Goal: Task Accomplishment & Management: Use online tool/utility

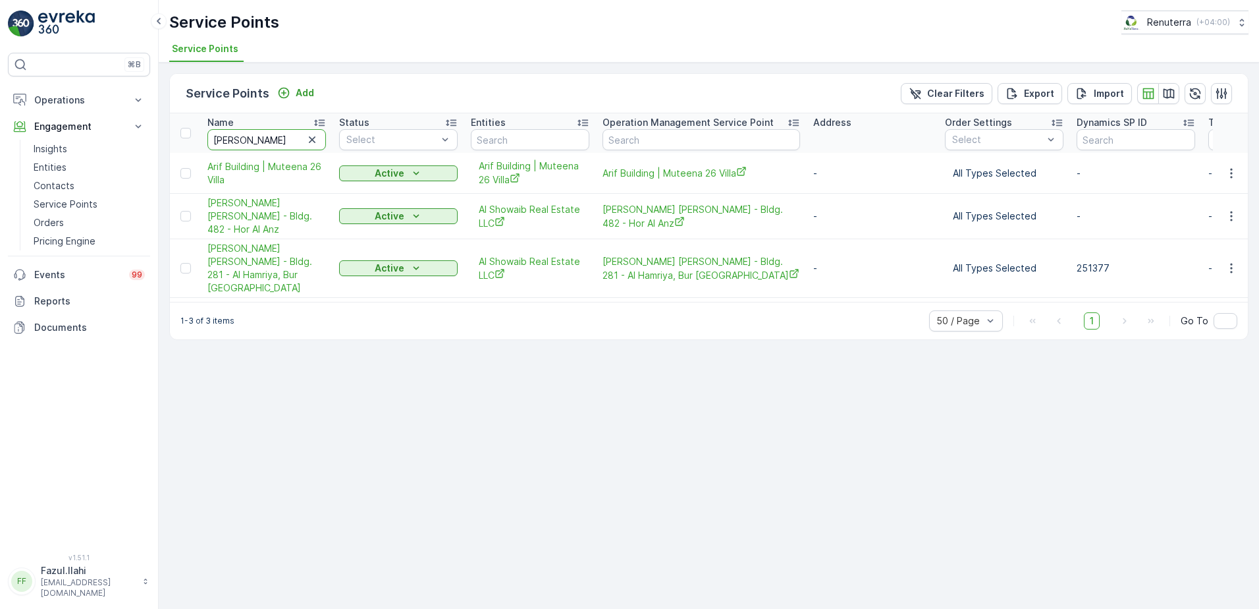
click at [244, 143] on input "[PERSON_NAME]" at bounding box center [266, 139] width 119 height 21
type input "silver"
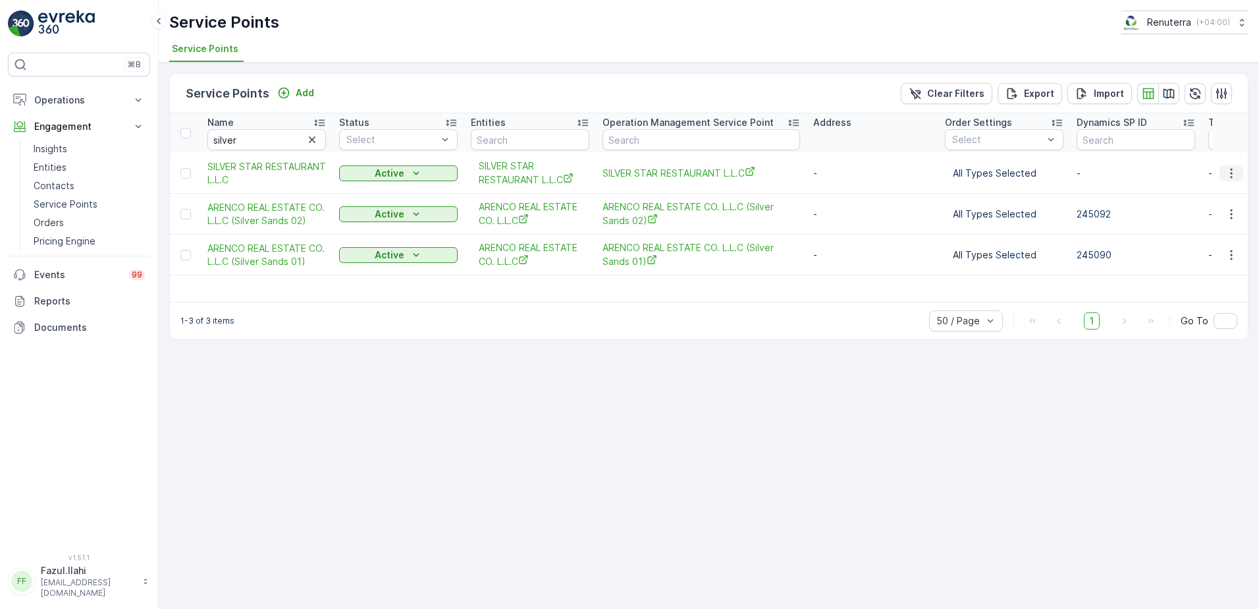
click at [1230, 174] on icon "button" at bounding box center [1231, 173] width 13 height 13
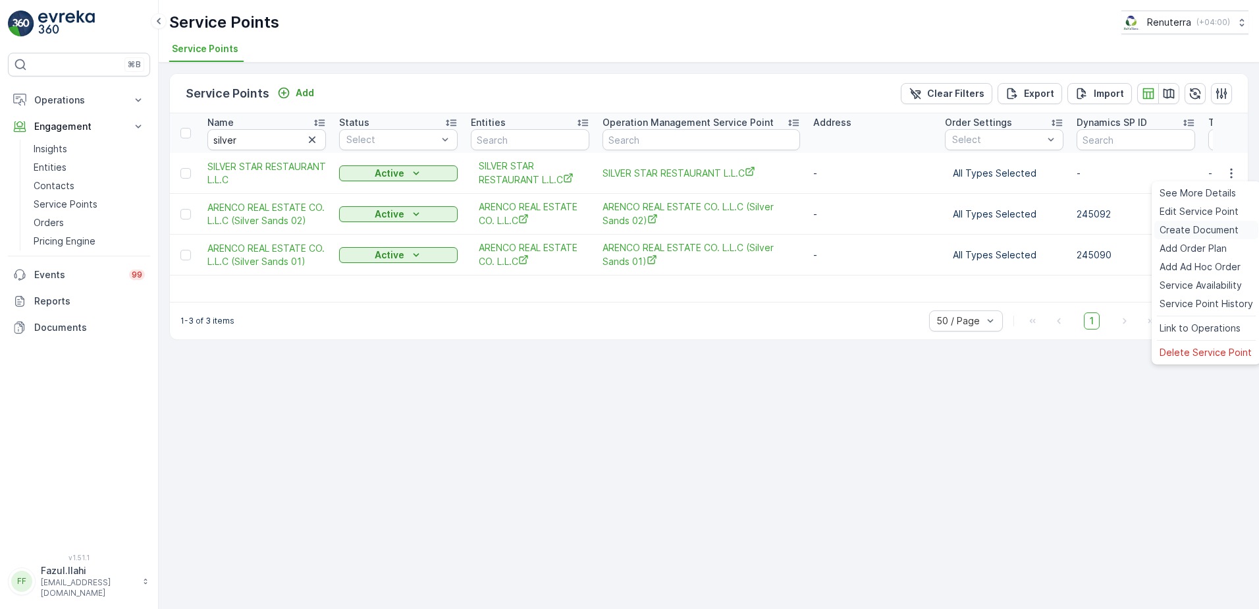
click at [1201, 230] on span "Create Document" at bounding box center [1199, 229] width 79 height 13
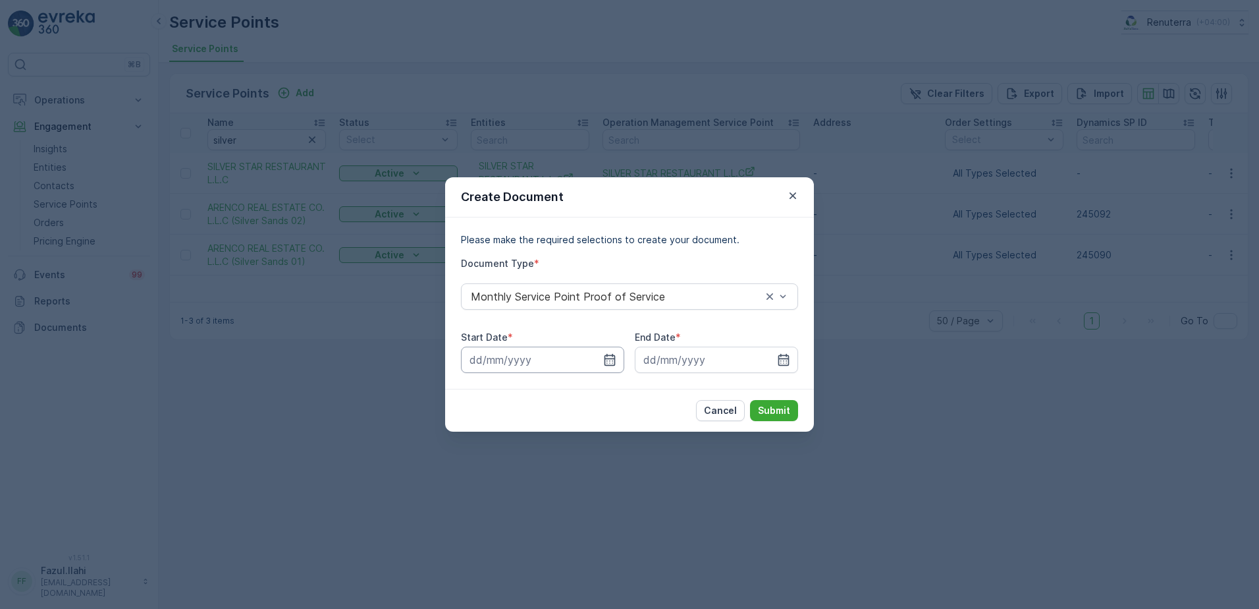
click at [609, 352] on input at bounding box center [542, 359] width 163 height 26
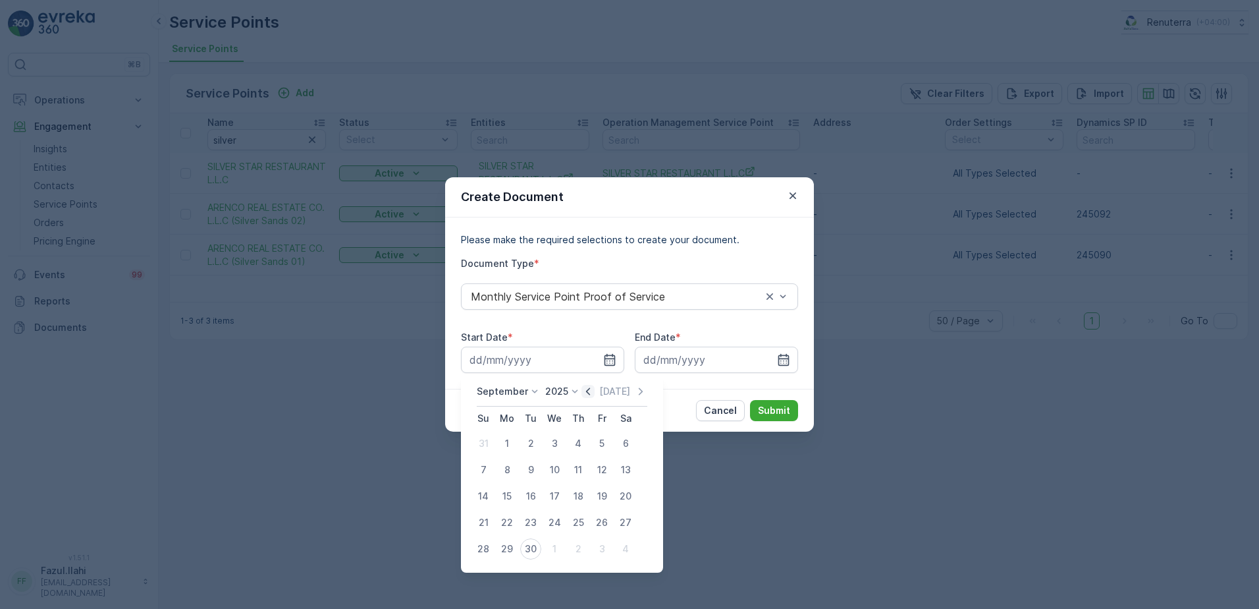
click at [585, 394] on icon "button" at bounding box center [588, 391] width 13 height 13
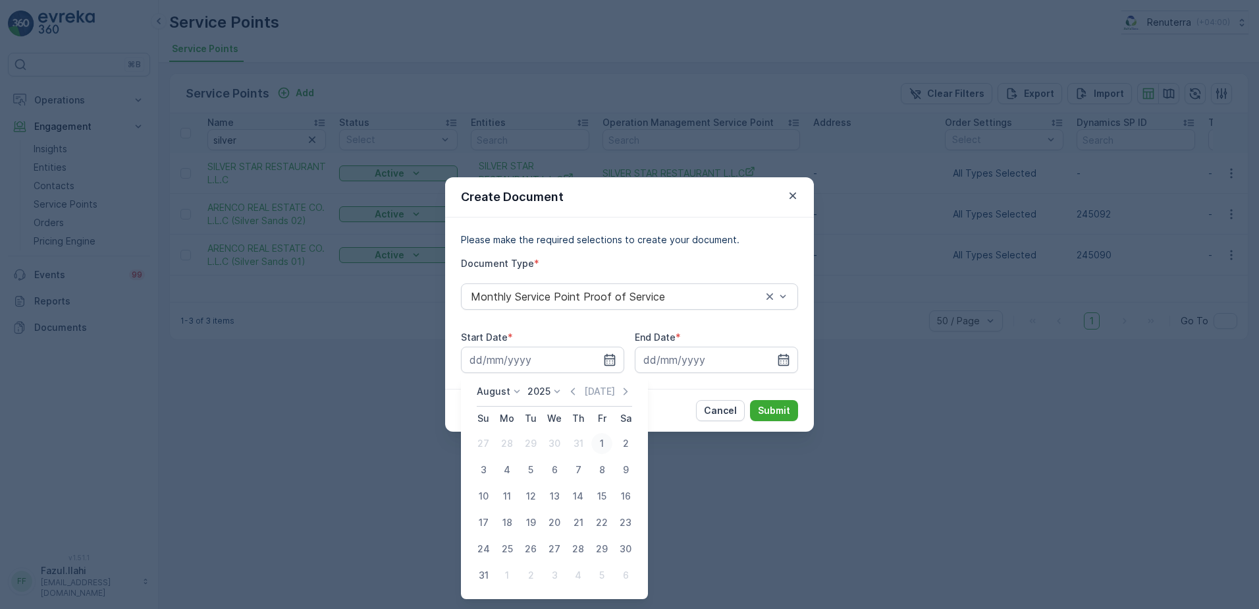
click at [601, 446] on div "1" at bounding box center [601, 443] width 21 height 21
type input "[DATE]"
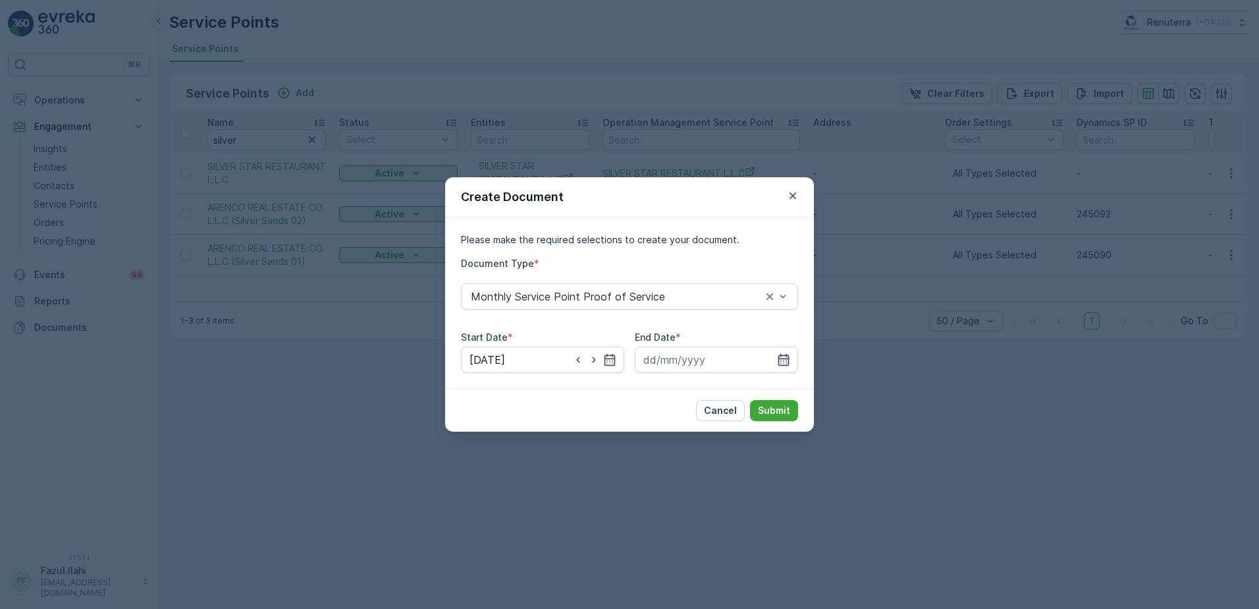
click at [781, 358] on icon "button" at bounding box center [783, 360] width 11 height 12
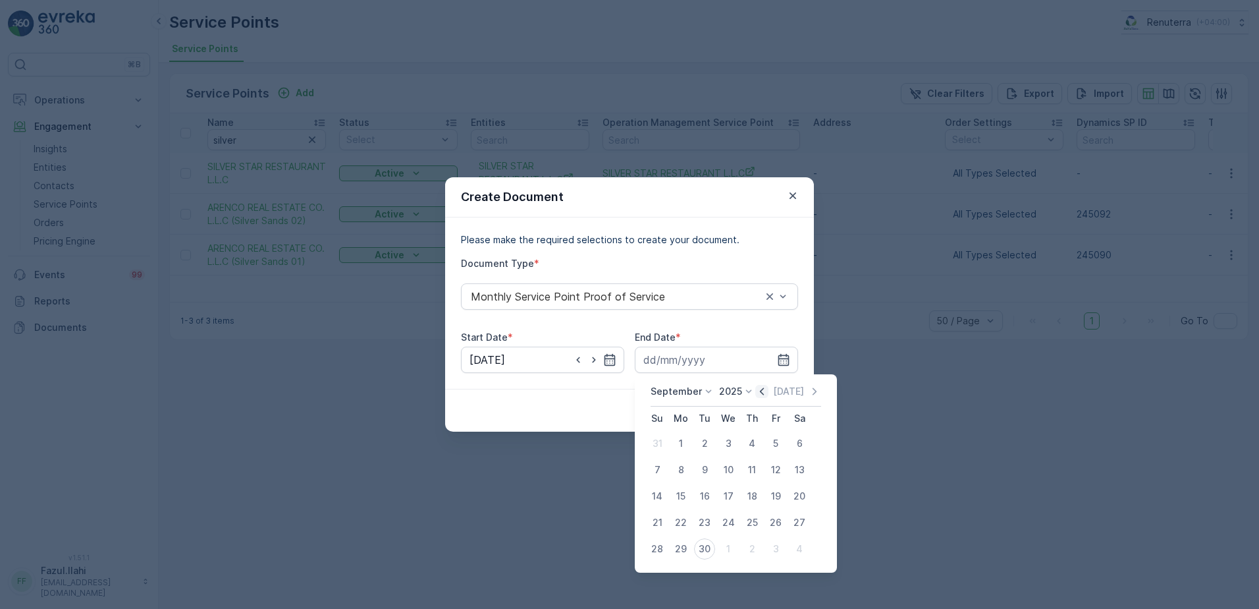
click at [757, 392] on icon "button" at bounding box center [761, 391] width 13 height 13
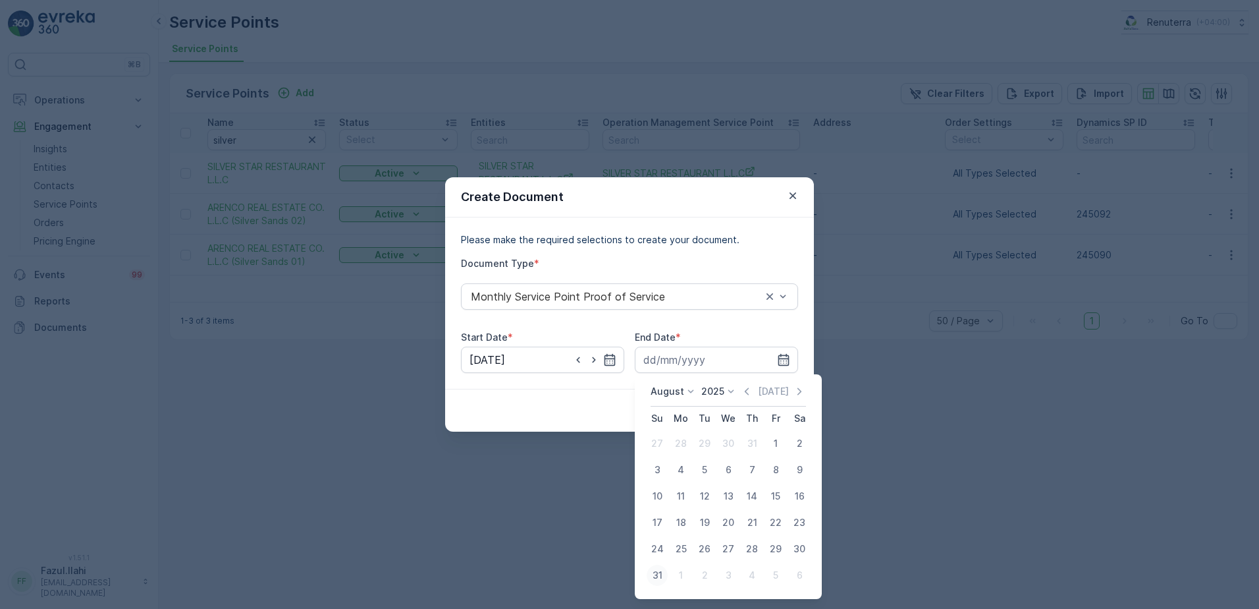
click at [657, 578] on div "31" at bounding box center [657, 574] width 21 height 21
type input "[DATE]"
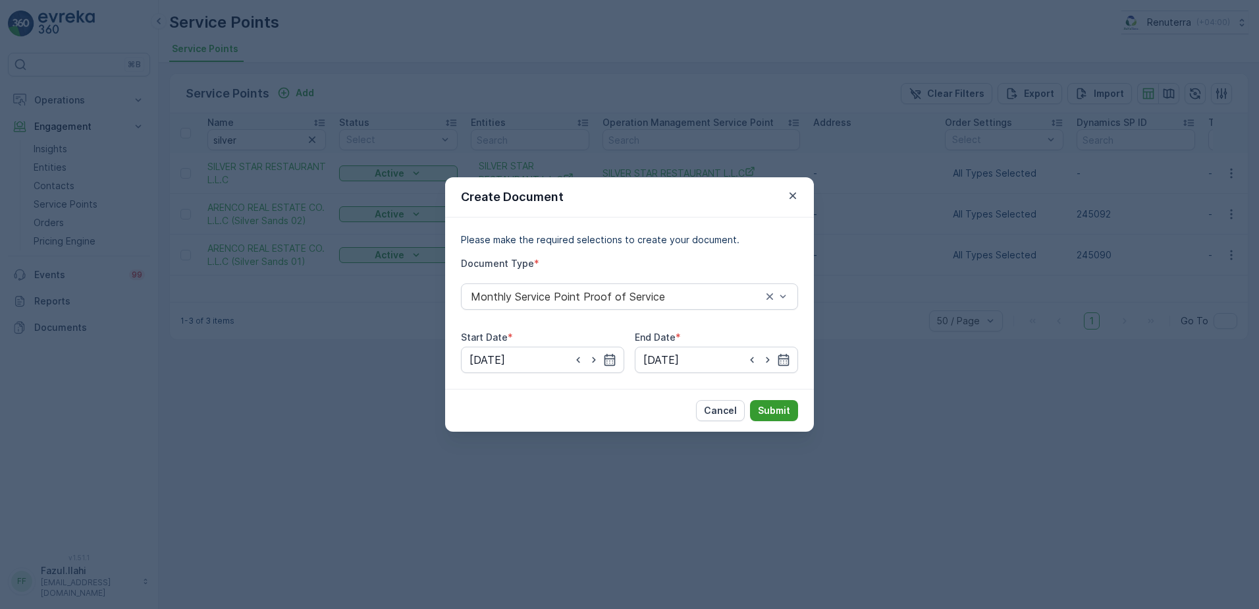
click at [777, 407] on p "Submit" at bounding box center [774, 410] width 32 height 13
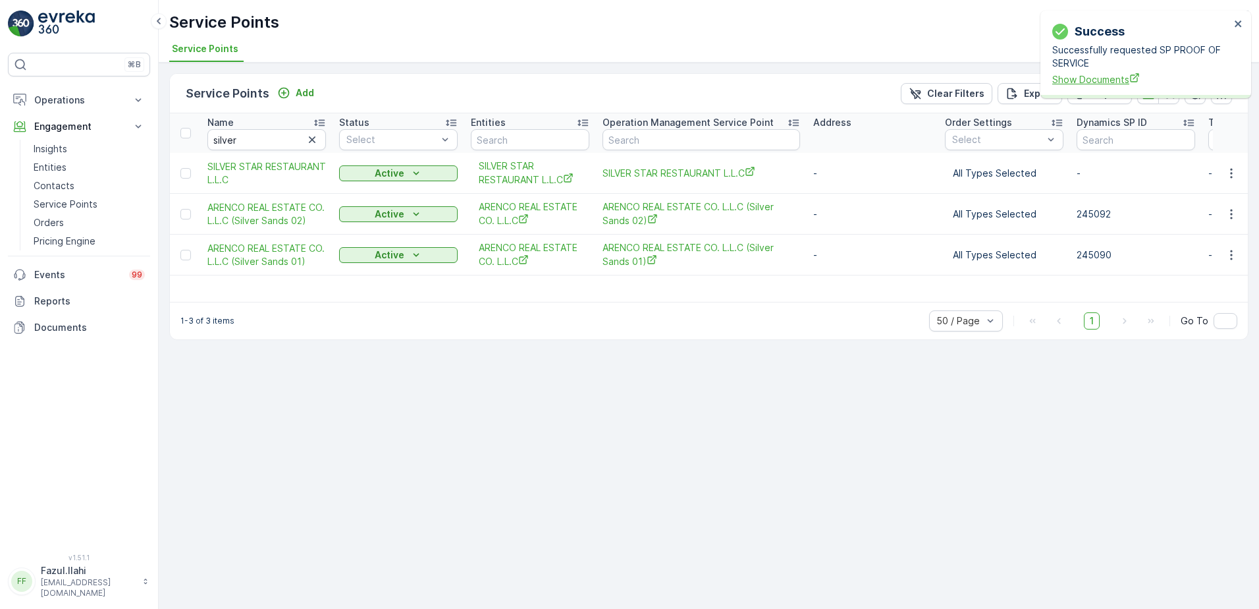
click at [1098, 74] on span "Show Documents" at bounding box center [1141, 79] width 178 height 14
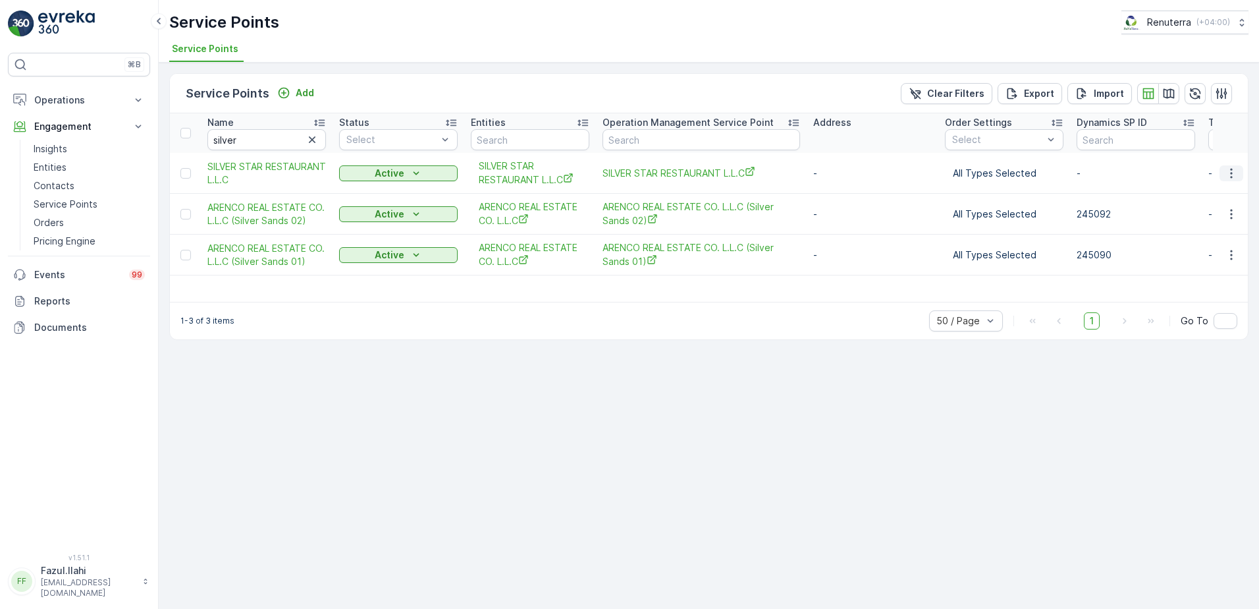
click at [1235, 172] on icon "button" at bounding box center [1231, 173] width 13 height 13
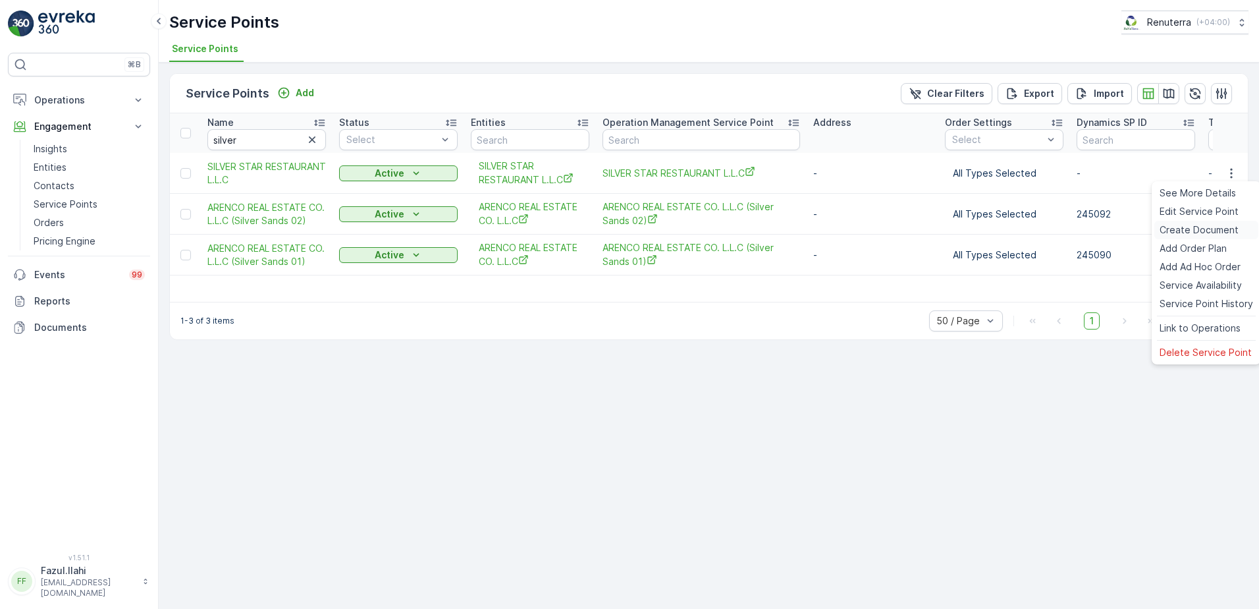
click at [1190, 232] on span "Create Document" at bounding box center [1199, 229] width 79 height 13
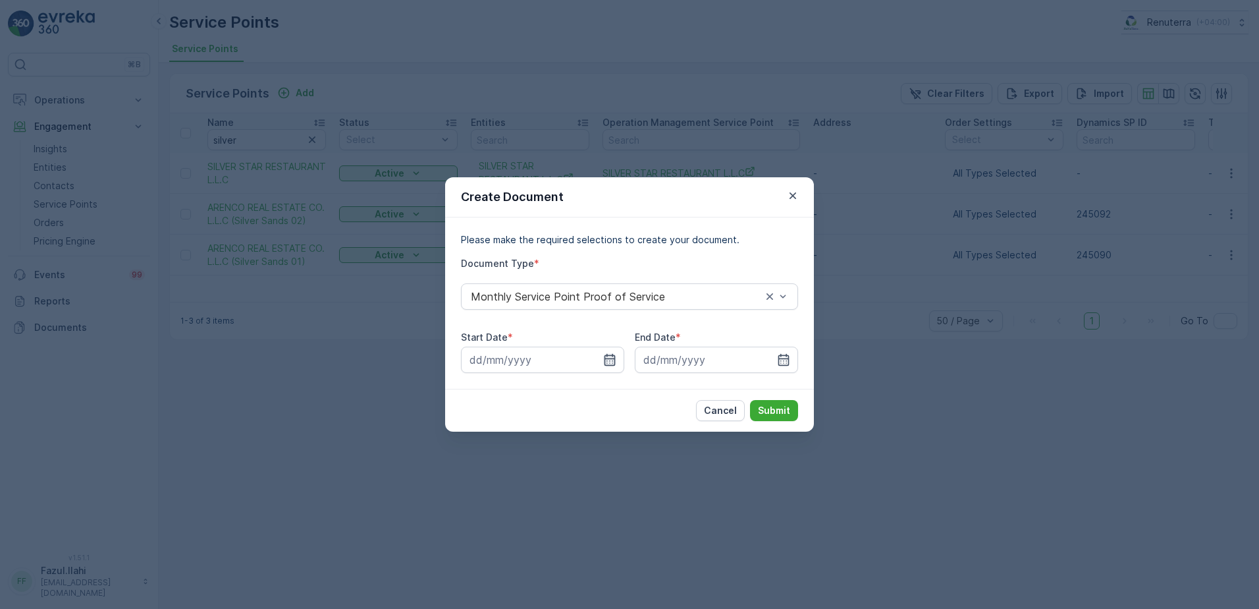
click at [610, 358] on icon "button" at bounding box center [609, 359] width 13 height 13
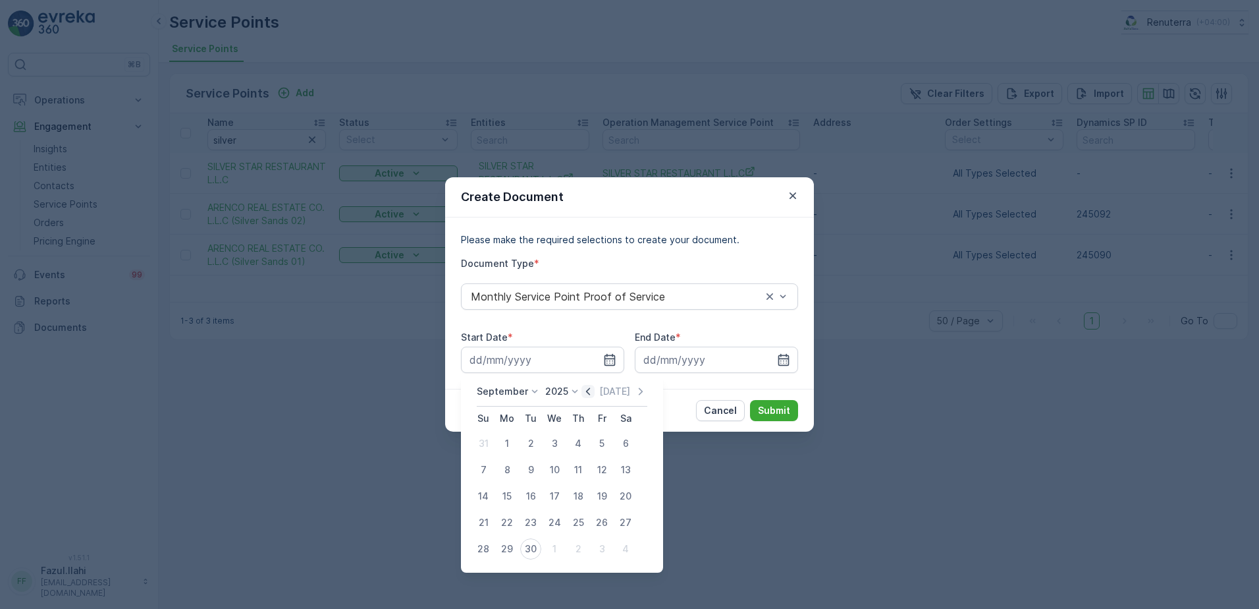
click at [588, 394] on icon "button" at bounding box center [588, 391] width 13 height 13
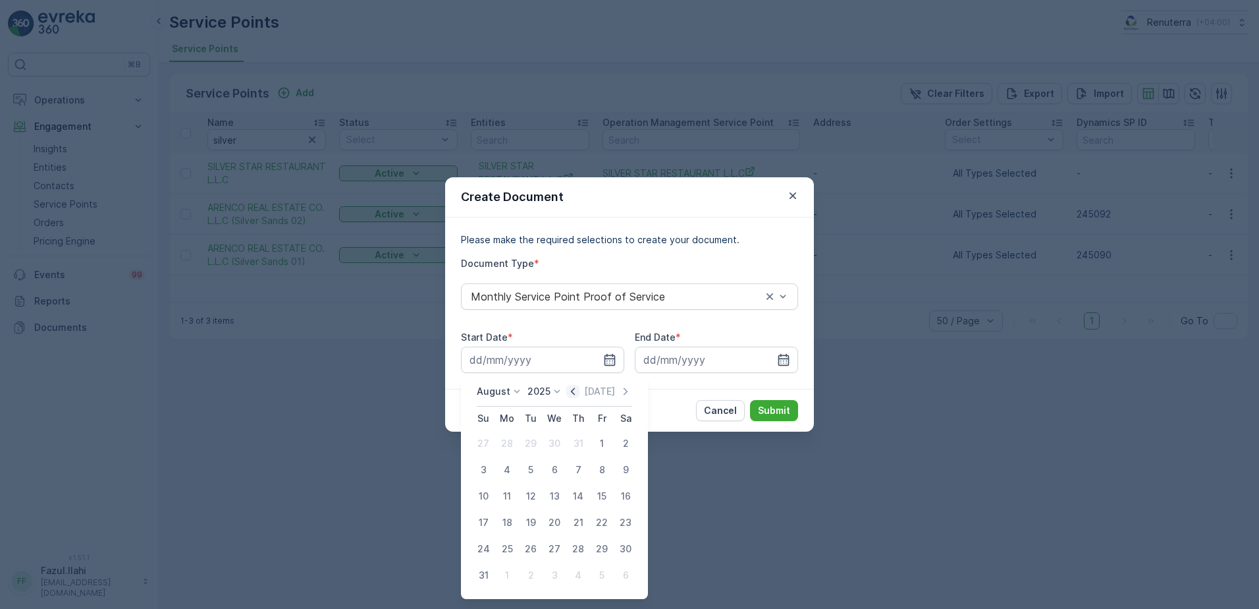
click at [575, 395] on icon "button" at bounding box center [572, 391] width 13 height 13
click at [527, 445] on div "1" at bounding box center [530, 443] width 21 height 21
type input "[DATE]"
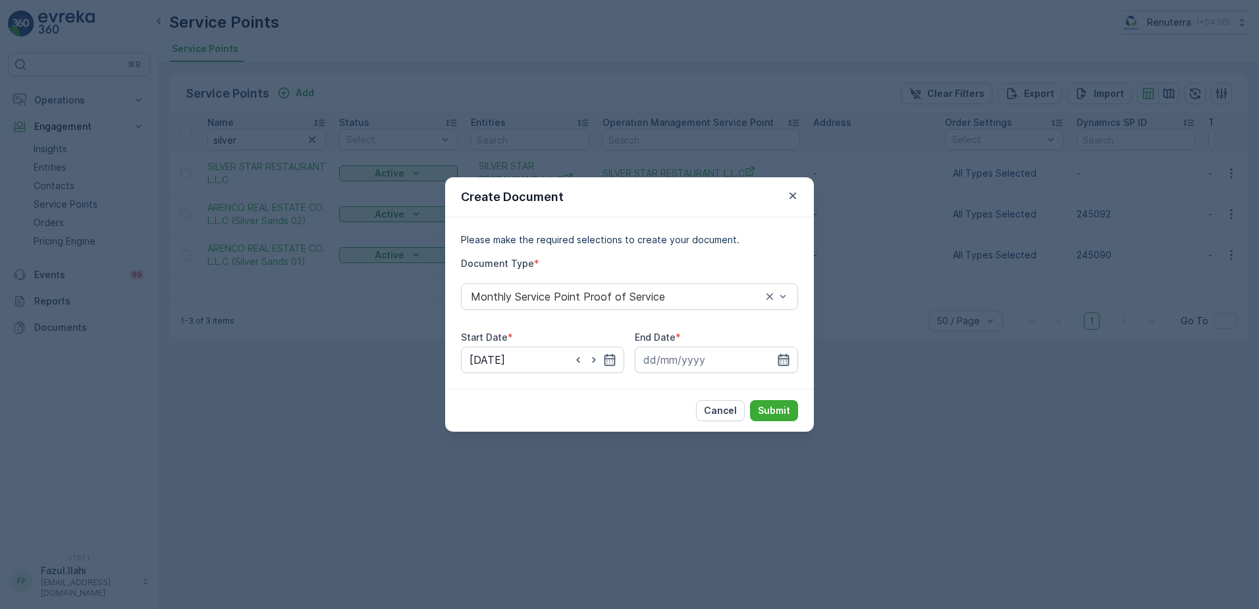
click at [782, 360] on icon "button" at bounding box center [783, 359] width 13 height 13
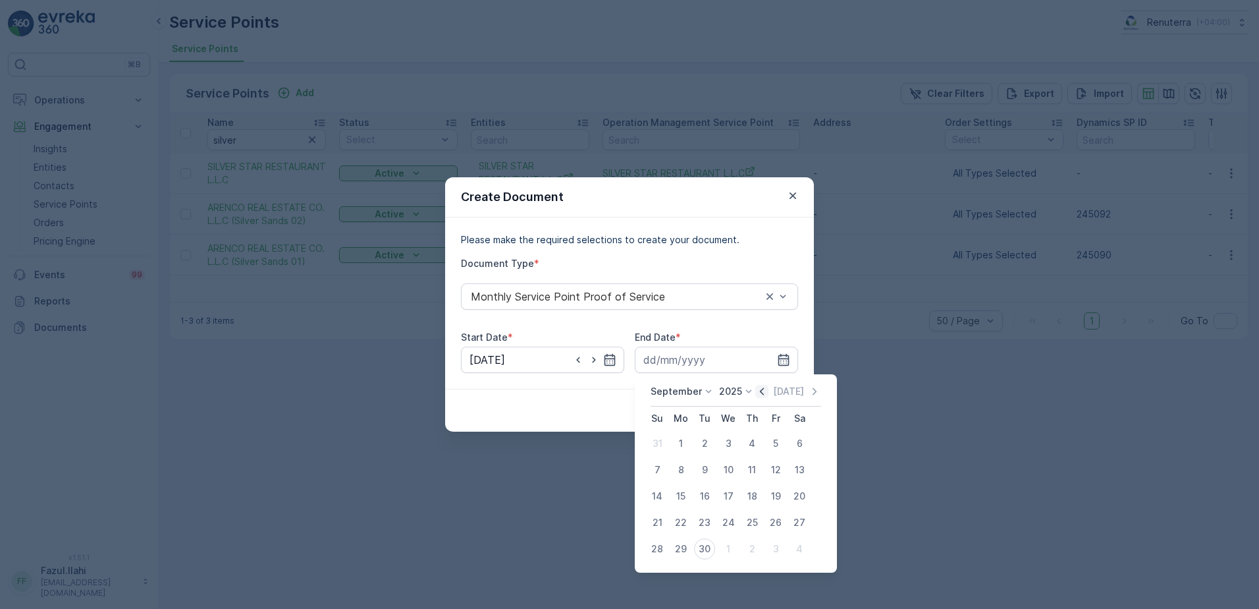
click at [757, 388] on icon "button" at bounding box center [761, 391] width 13 height 13
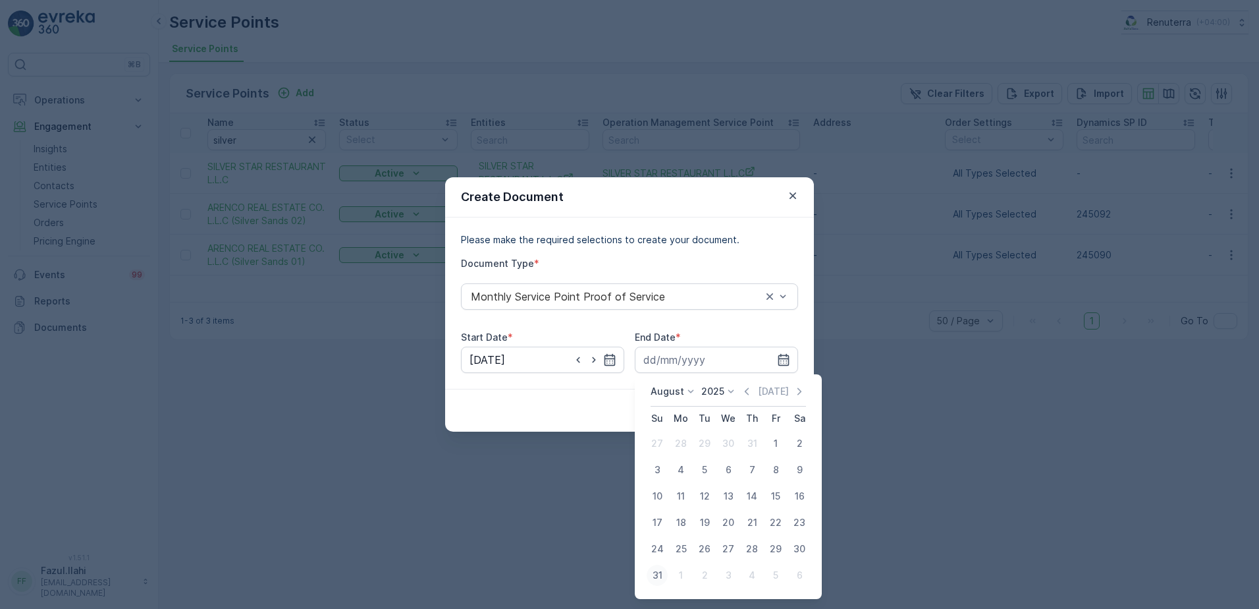
click at [655, 577] on div "31" at bounding box center [657, 574] width 21 height 21
type input "[DATE]"
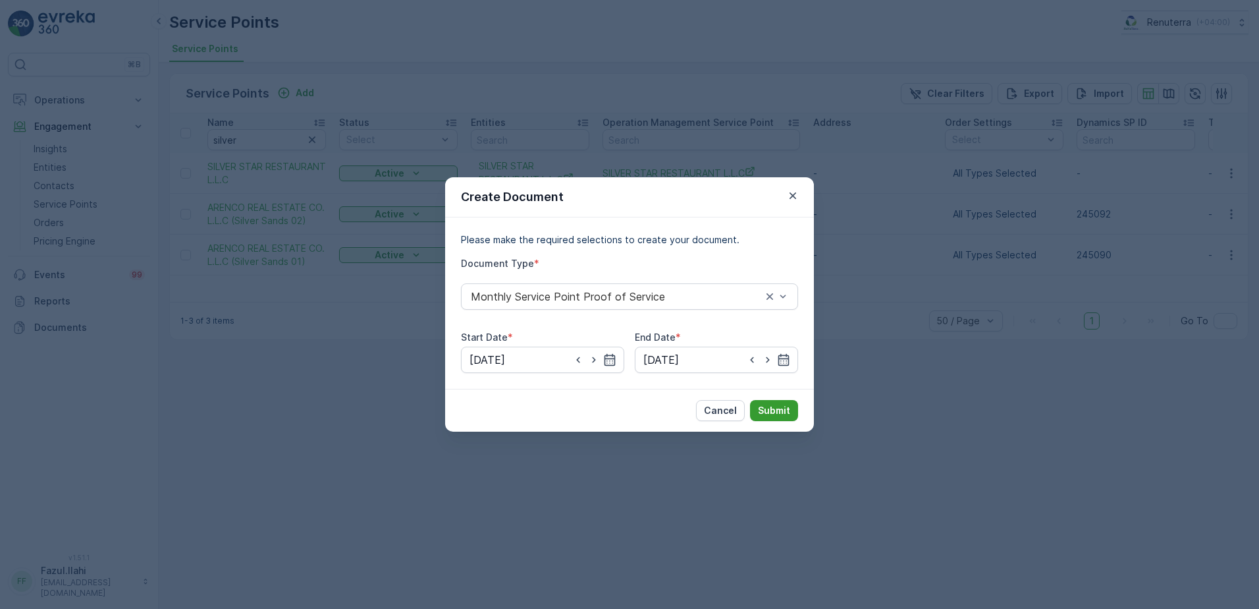
click at [772, 406] on p "Submit" at bounding box center [774, 410] width 32 height 13
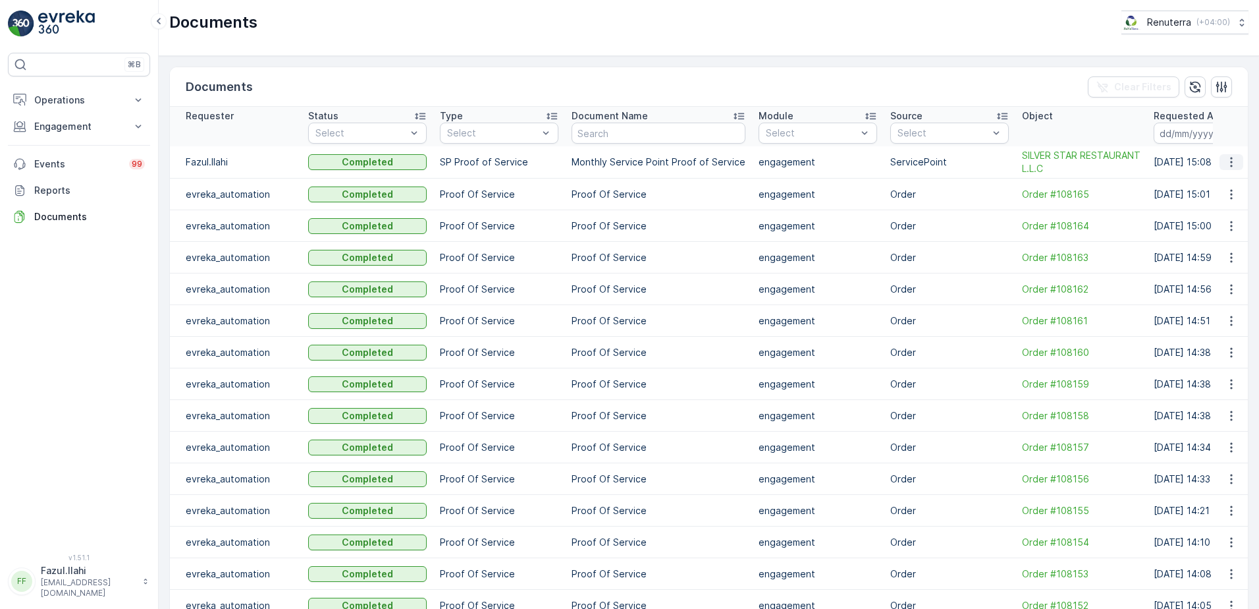
click at [1228, 159] on icon "button" at bounding box center [1231, 161] width 13 height 13
click at [1214, 183] on span "See Details" at bounding box center [1228, 181] width 51 height 13
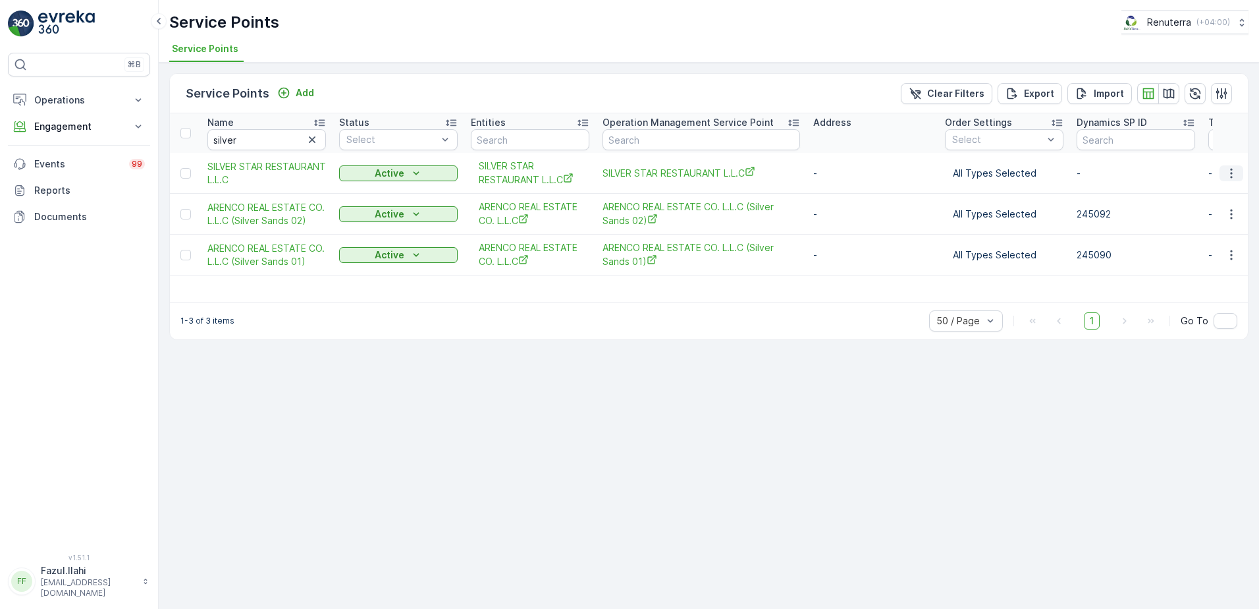
click at [1231, 172] on icon "button" at bounding box center [1231, 173] width 2 height 10
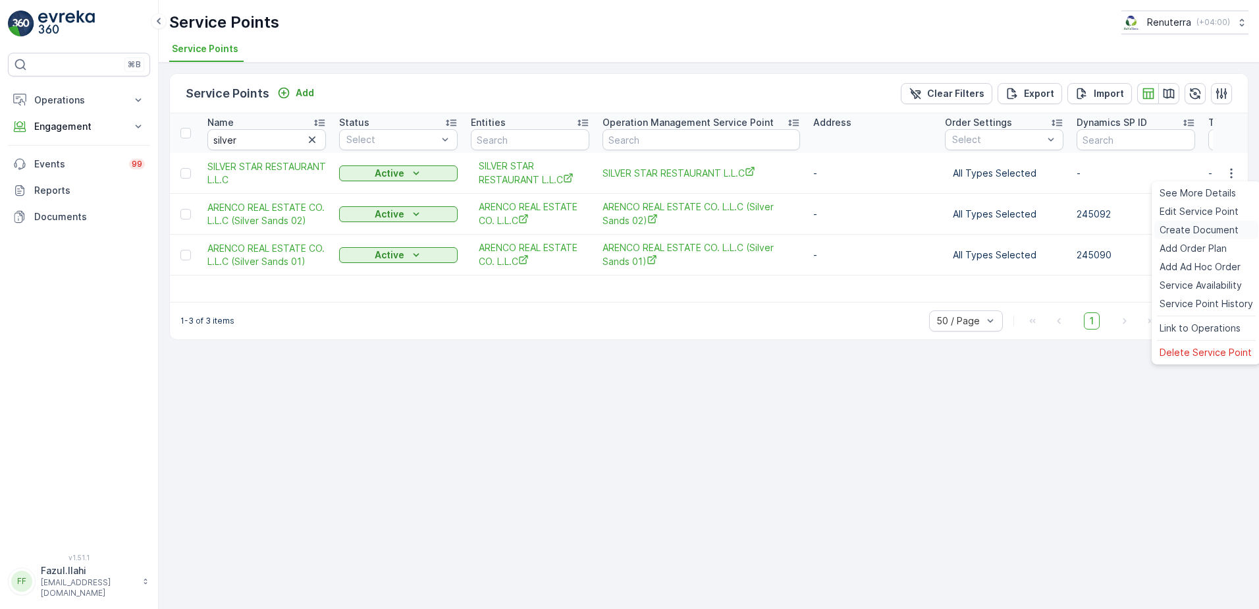
click at [1189, 233] on span "Create Document" at bounding box center [1199, 229] width 79 height 13
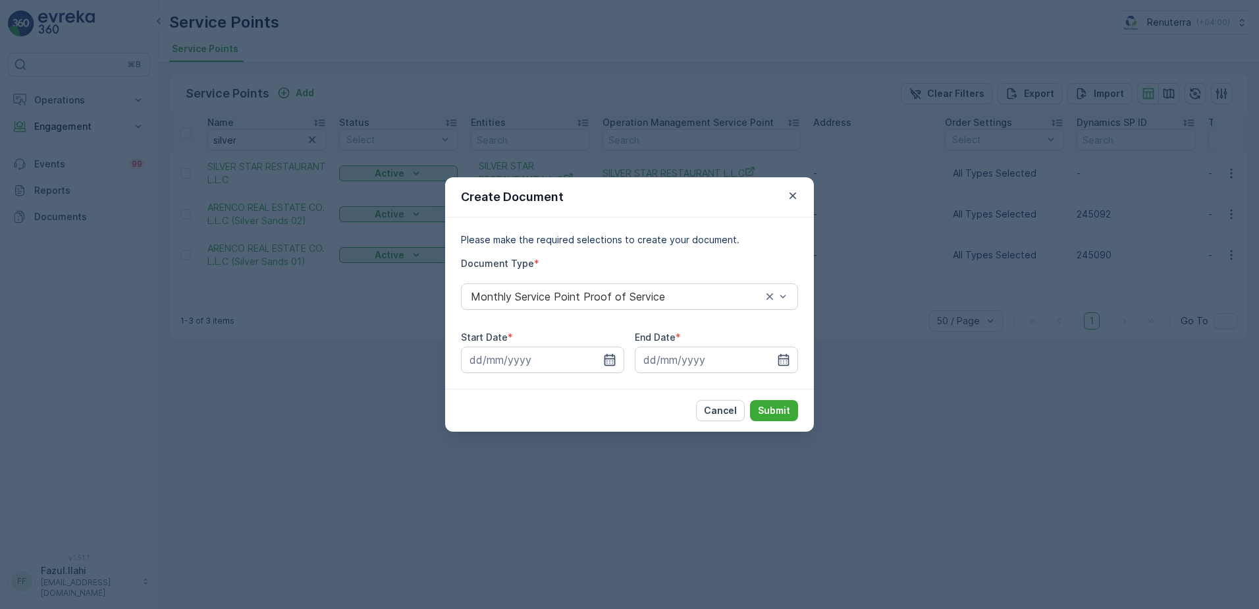
click at [604, 358] on icon "button" at bounding box center [609, 359] width 13 height 13
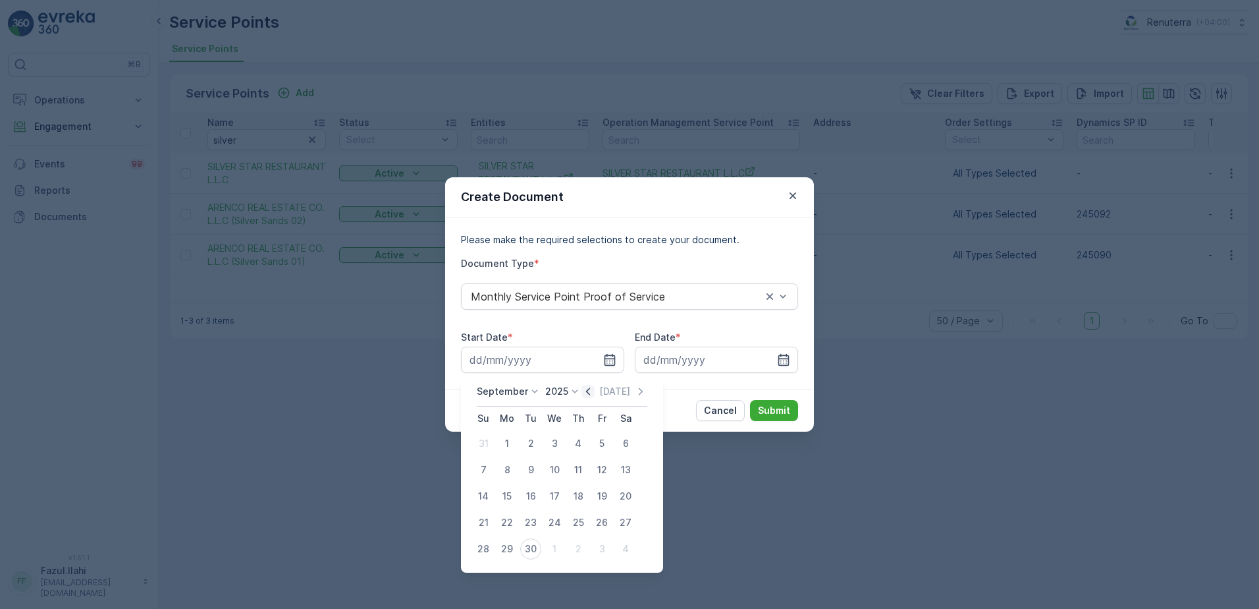
click at [585, 394] on icon "button" at bounding box center [588, 391] width 13 height 13
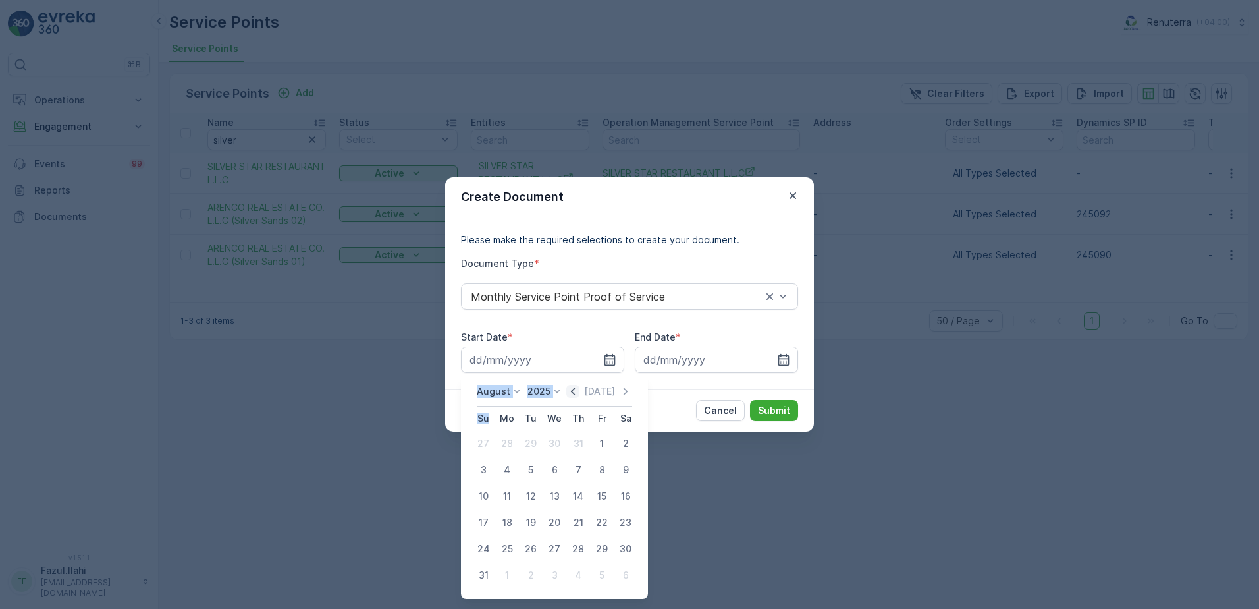
click at [585, 394] on div "[DATE]" at bounding box center [599, 391] width 66 height 13
click at [580, 394] on icon "button" at bounding box center [572, 391] width 13 height 13
click at [532, 443] on div "1" at bounding box center [530, 443] width 21 height 21
type input "[DATE]"
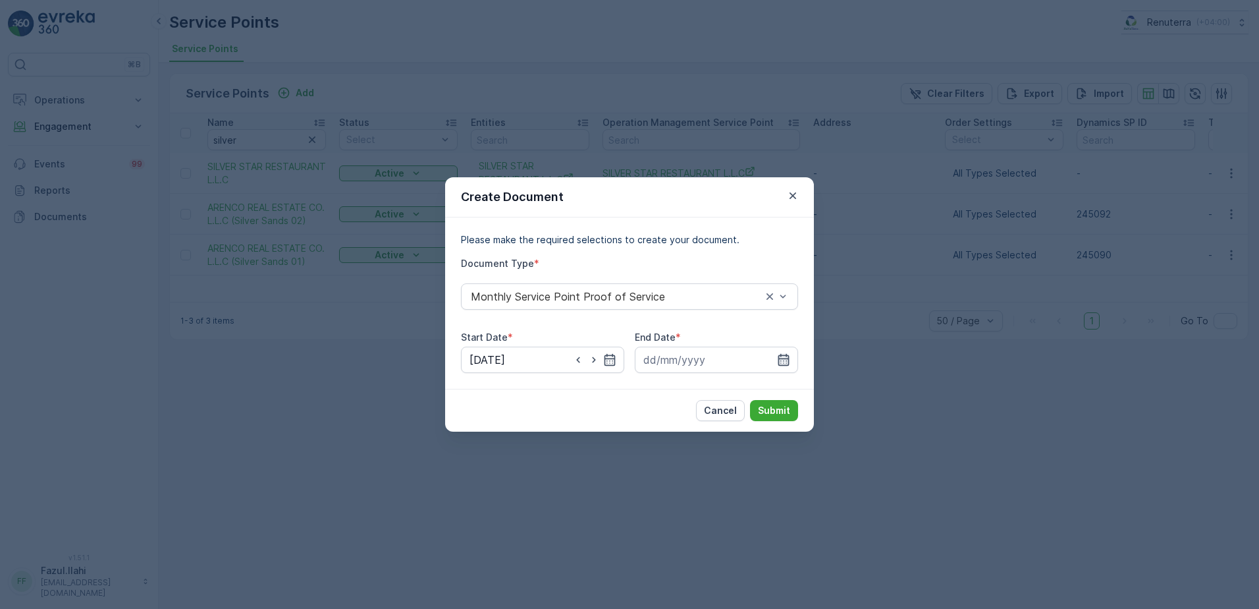
click at [780, 360] on icon "button" at bounding box center [783, 359] width 13 height 13
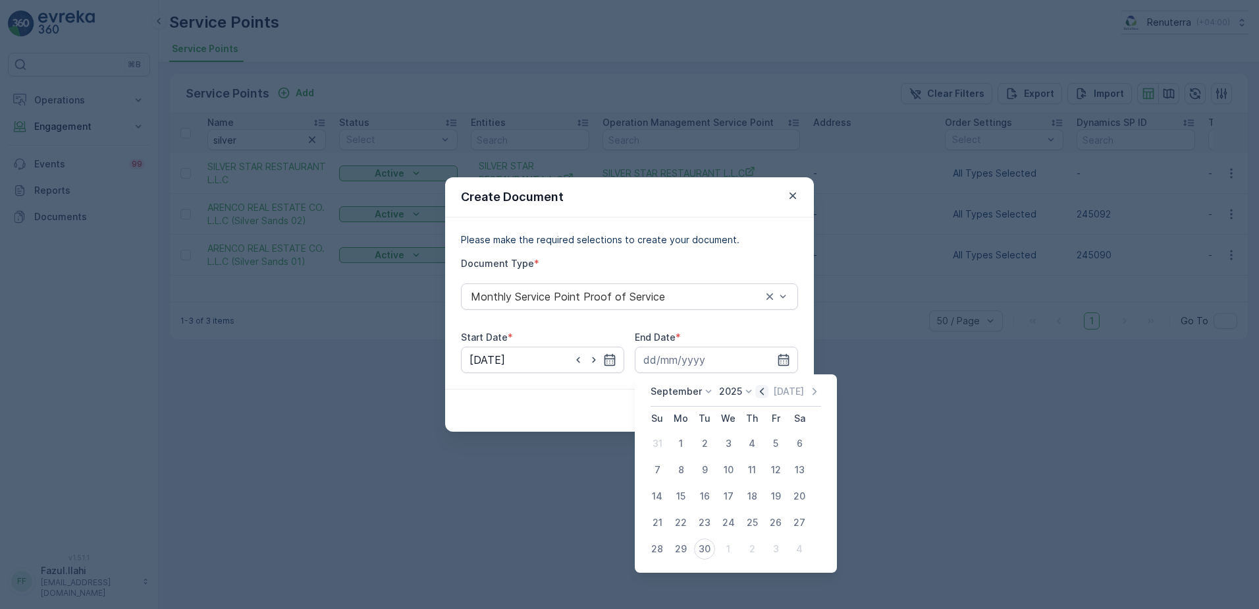
click at [759, 396] on icon "button" at bounding box center [761, 391] width 13 height 13
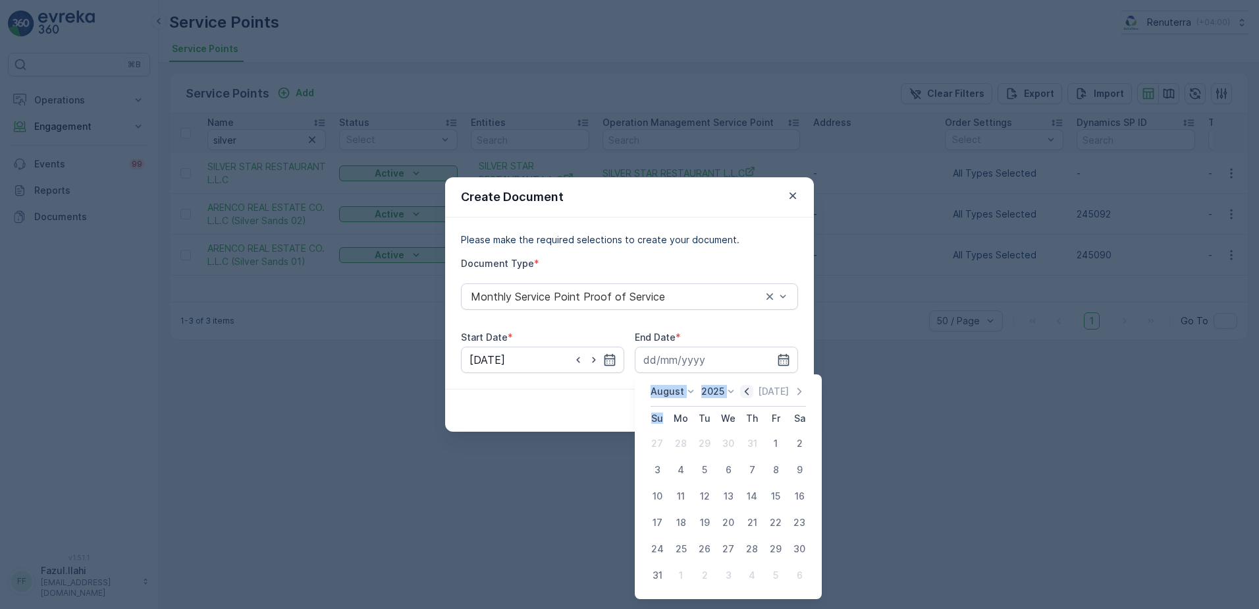
click at [759, 396] on div "[DATE]" at bounding box center [773, 391] width 66 height 13
drag, startPoint x: 759, startPoint y: 396, endPoint x: 750, endPoint y: 392, distance: 10.3
click at [749, 392] on icon "button" at bounding box center [747, 390] width 4 height 7
click at [746, 548] on div "31" at bounding box center [752, 548] width 21 height 21
type input "31.07.2025"
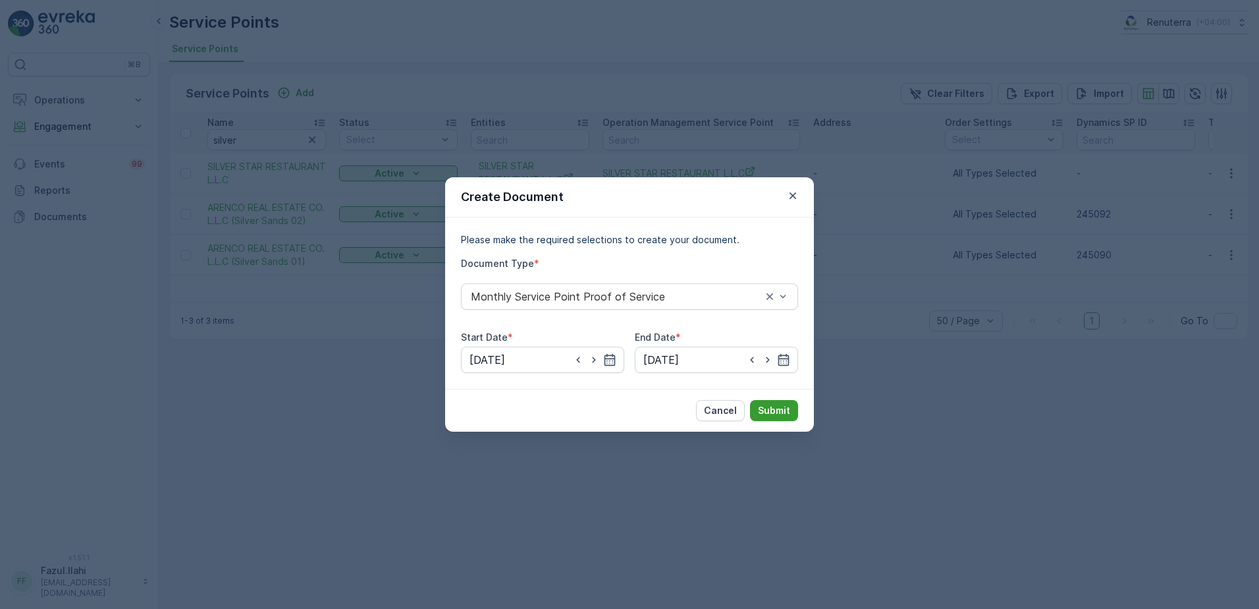
click at [779, 408] on p "Submit" at bounding box center [774, 410] width 32 height 13
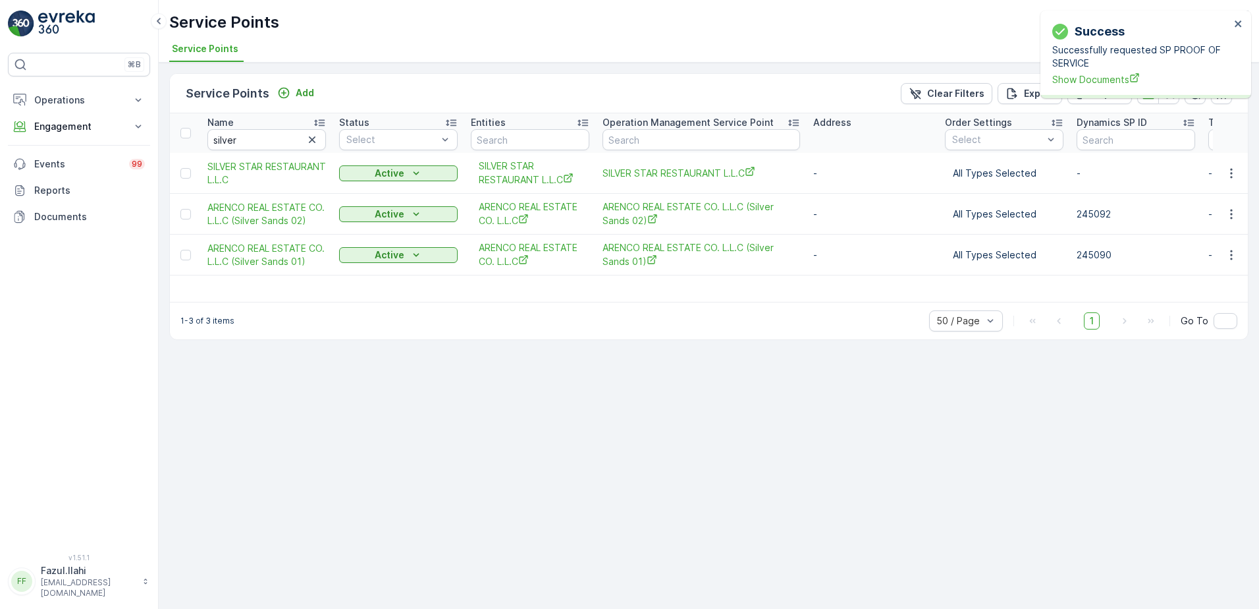
click at [1087, 69] on p "Successfully requested SP PROOF OF SERVICE" at bounding box center [1141, 56] width 178 height 26
click at [1090, 79] on span "Show Documents" at bounding box center [1141, 79] width 178 height 14
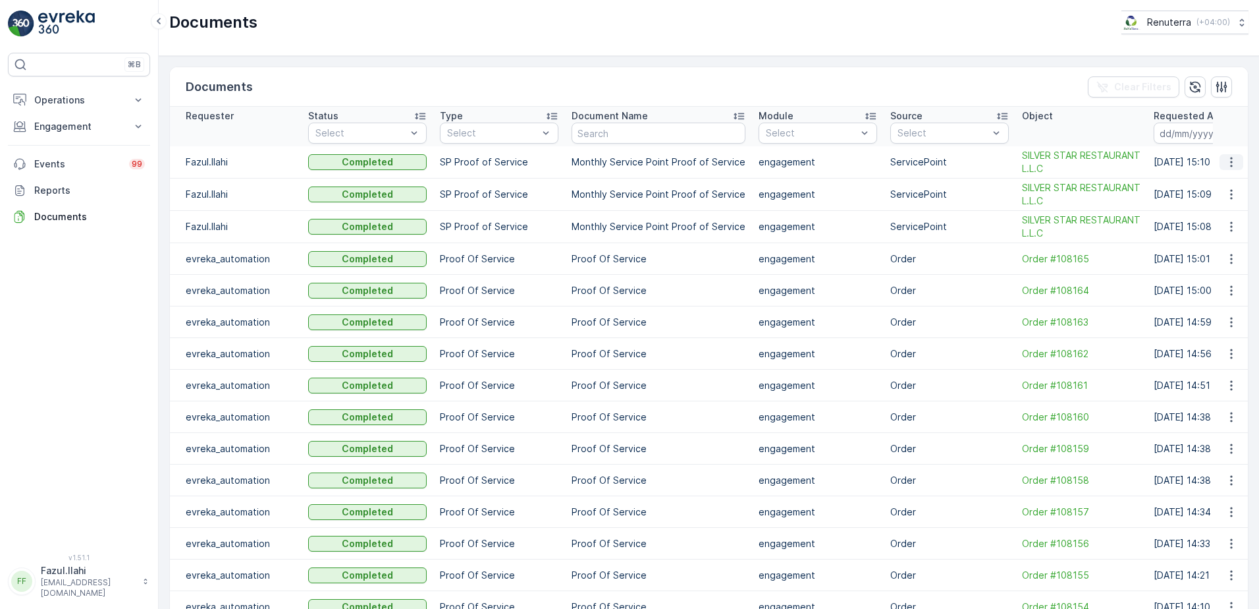
click at [1225, 162] on icon "button" at bounding box center [1231, 161] width 13 height 13
click at [1212, 182] on span "See Details" at bounding box center [1228, 181] width 51 height 13
